Goal: Navigation & Orientation: Find specific page/section

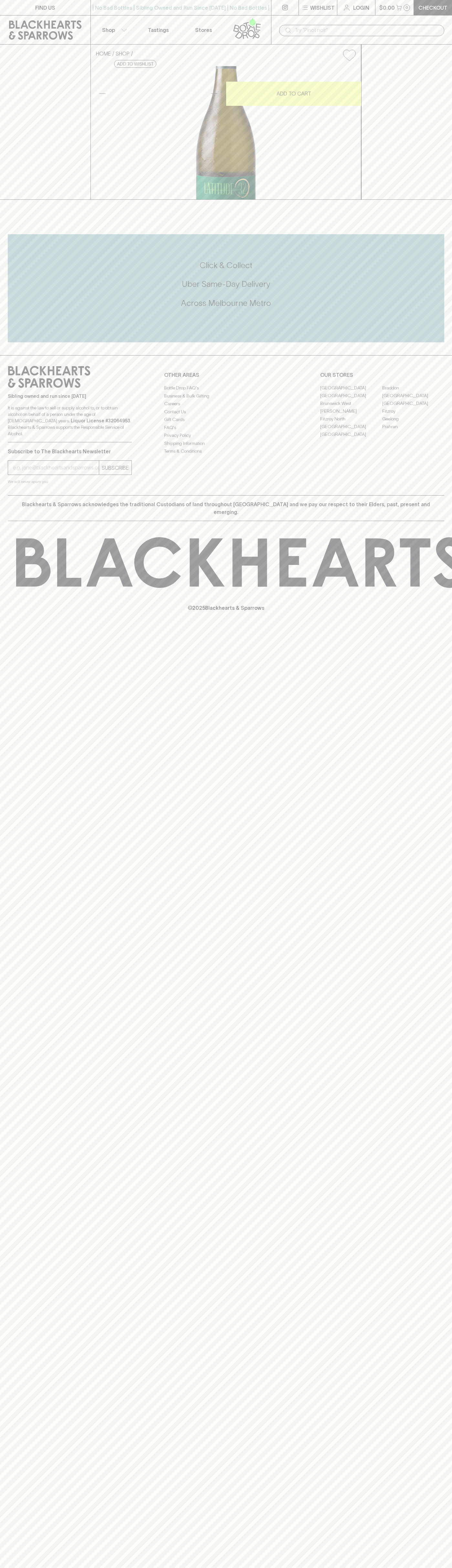
click at [351, 399] on link "[GEOGRAPHIC_DATA]" at bounding box center [351, 395] width 62 height 8
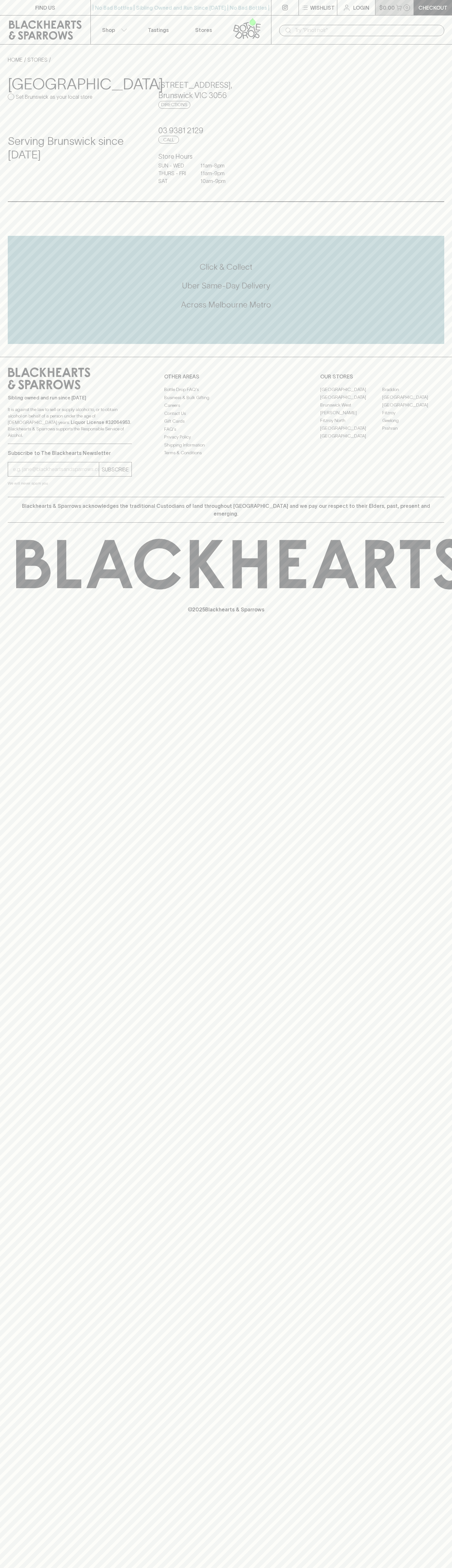
click at [386, 8] on p "$0.00" at bounding box center [386, 7] width 15 height 8
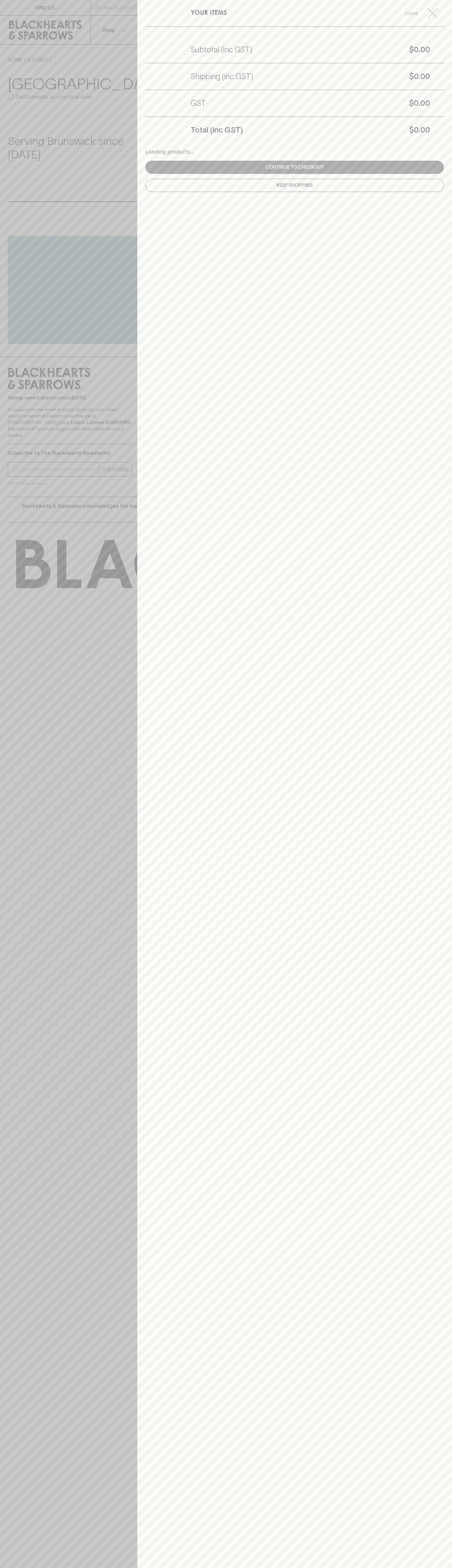
click at [445, 78] on div "YOUR ITEMS Close Subtotal (inc GST) $0.00 Shipping (inc GST) $0.00 GST $0.00 To…" at bounding box center [294, 784] width 314 height 1568
click at [248, 1567] on html "FIND US | No Bad Bottles | Sibling Owned and Run Since 2006 | No Bad Bottles | …" at bounding box center [226, 784] width 452 height 1568
click at [27, 819] on div at bounding box center [226, 784] width 452 height 1568
